Goal: Transaction & Acquisition: Purchase product/service

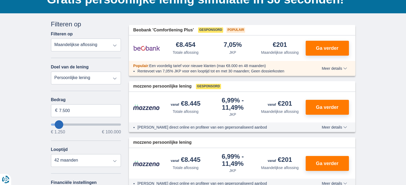
scroll to position [53, 0]
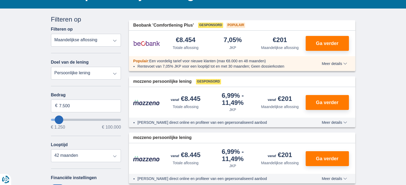
type input "9.250"
type input "9250"
type input "8.250"
type input "8250"
select select "48"
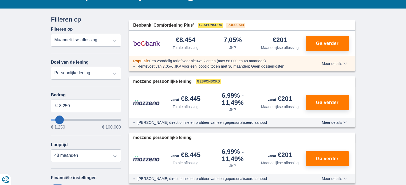
type input "7.250"
type input "7250"
select select "42"
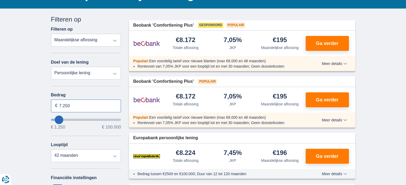
click at [78, 106] on input "7.250" at bounding box center [86, 106] width 70 height 13
type input "7"
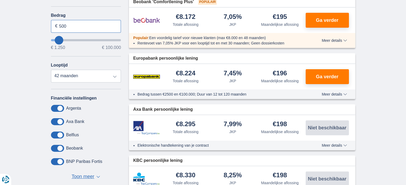
scroll to position [133, 0]
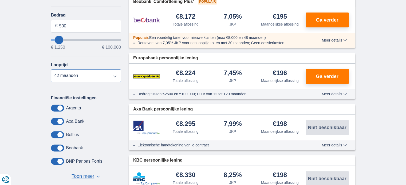
type input "1.250"
type input "1250"
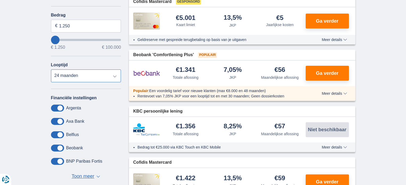
select select "12"
click at [51, 70] on select "12 maanden 18 maanden 24 maanden" at bounding box center [86, 76] width 70 height 13
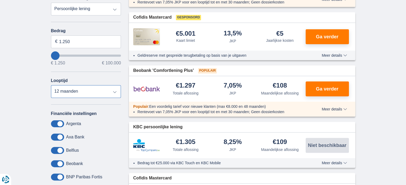
scroll to position [107, 0]
